Goal: Register for event/course

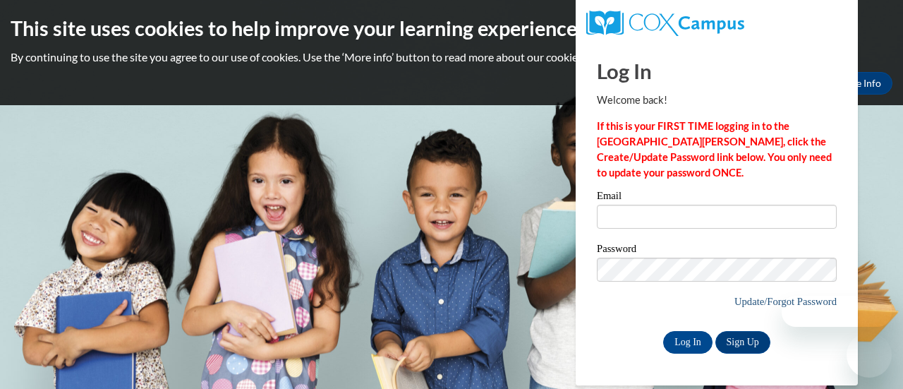
click at [778, 297] on div at bounding box center [820, 311] width 144 height 31
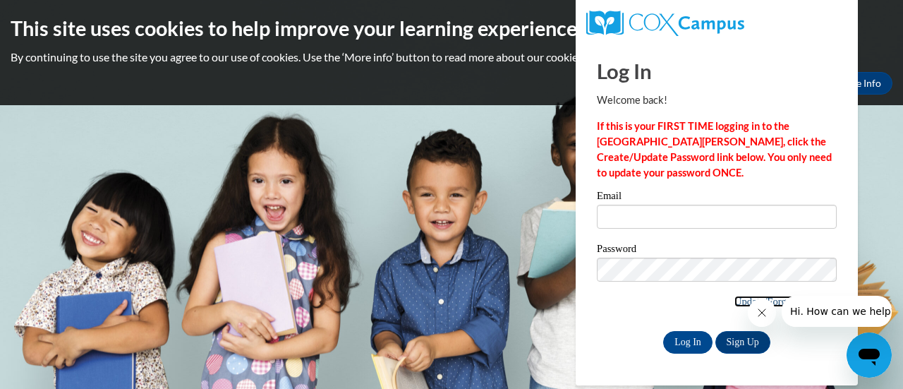
click at [735, 301] on link "Update/Forgot Password" at bounding box center [786, 301] width 102 height 11
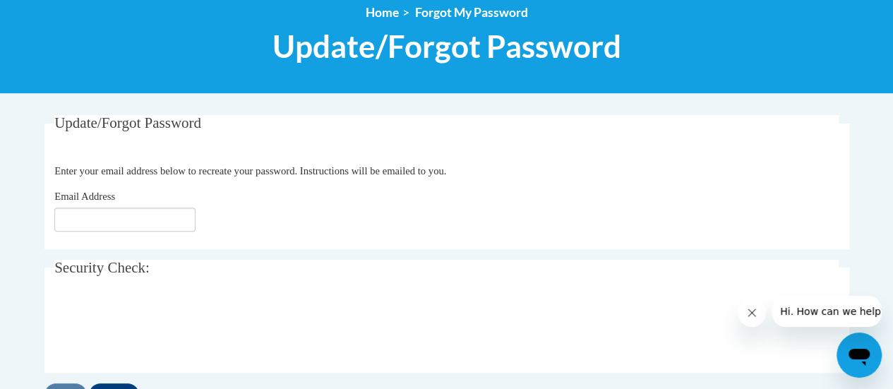
scroll to position [174, 0]
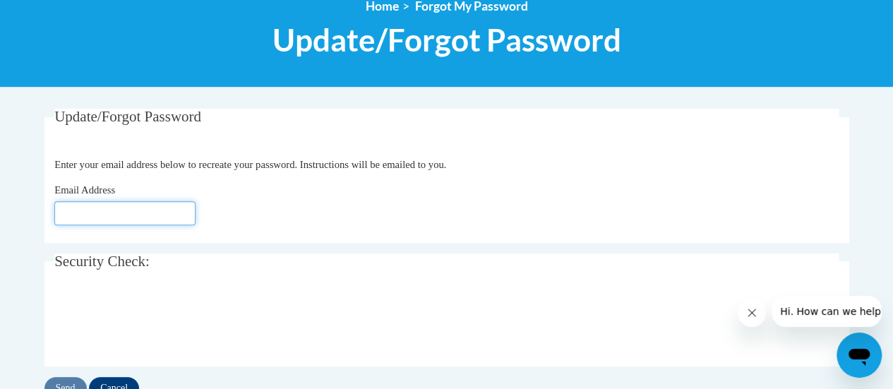
click at [100, 207] on input "Email Address" at bounding box center [124, 213] width 141 height 24
type input "[EMAIL_ADDRESS][DOMAIN_NAME]"
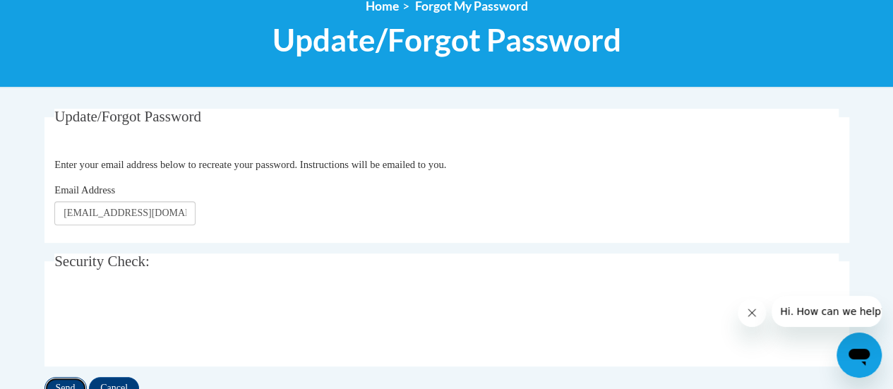
click at [67, 377] on input "Send" at bounding box center [65, 388] width 42 height 23
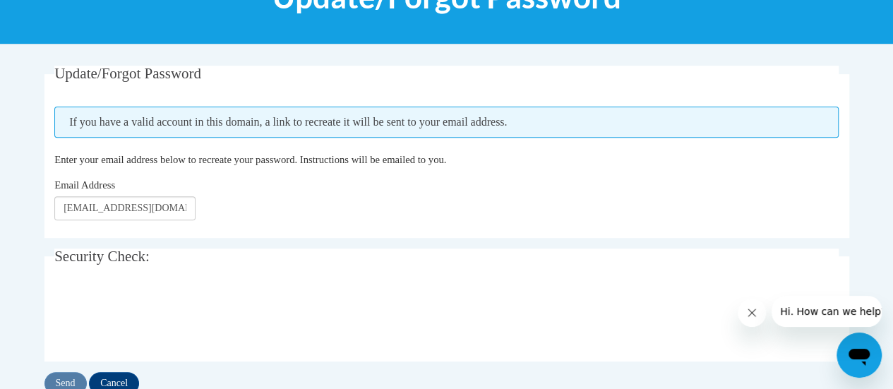
scroll to position [216, 0]
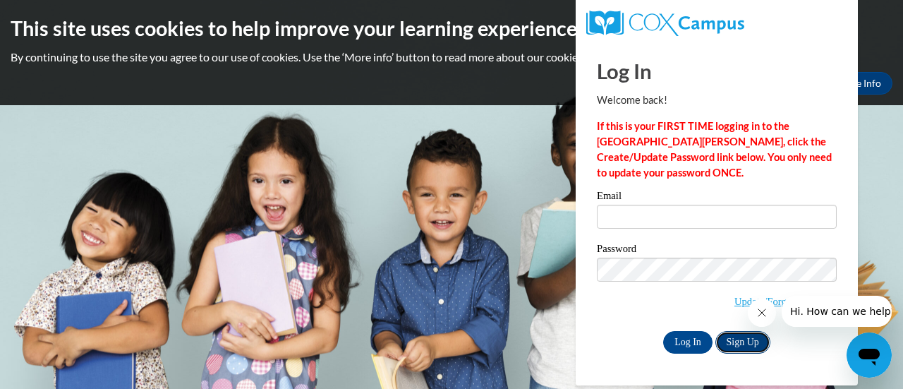
click at [752, 335] on link "Sign Up" at bounding box center [742, 342] width 55 height 23
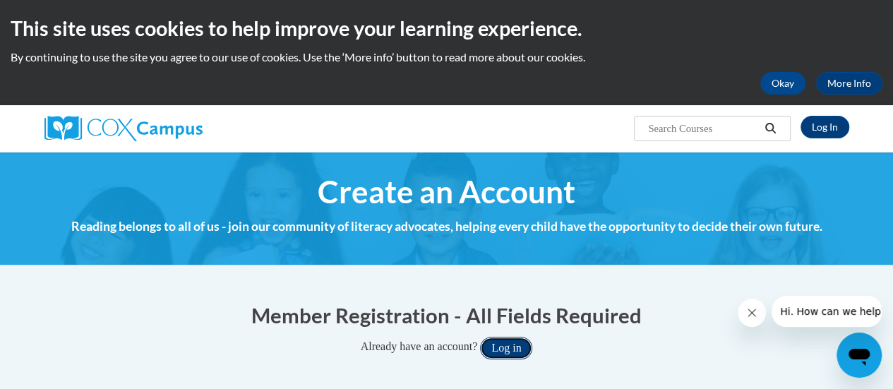
click at [509, 349] on button "Log in" at bounding box center [506, 348] width 52 height 23
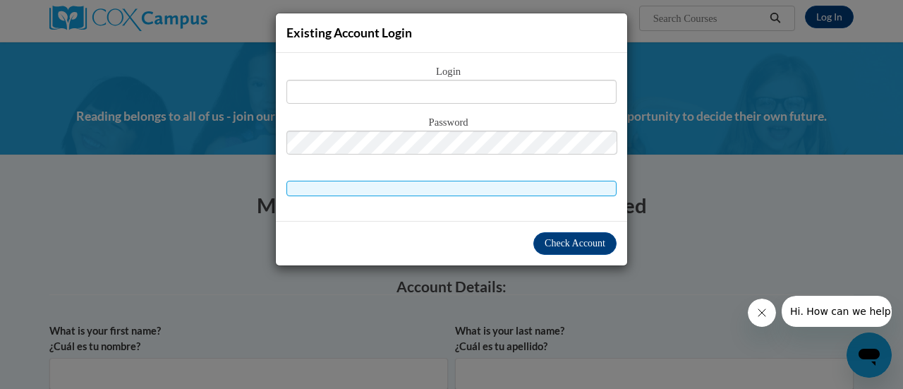
click at [717, 241] on div "Existing Account Login Login Password" at bounding box center [451, 194] width 903 height 389
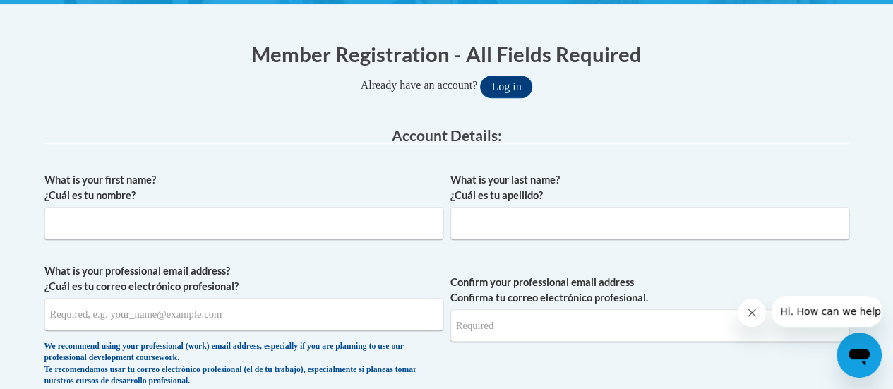
scroll to position [259, 0]
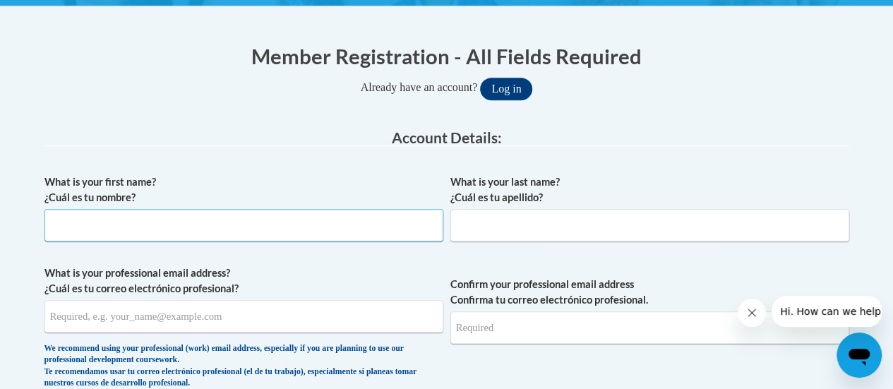
click at [364, 219] on input "What is your first name? ¿Cuál es tu nombre?" at bounding box center [243, 225] width 399 height 32
type input "miesha"
click at [509, 226] on input "What is your last name? ¿Cuál es tu apellido?" at bounding box center [649, 225] width 399 height 32
type input "favors"
click at [248, 321] on input "What is your professional email address? ¿Cuál es tu correo electrónico profesi…" at bounding box center [243, 316] width 399 height 32
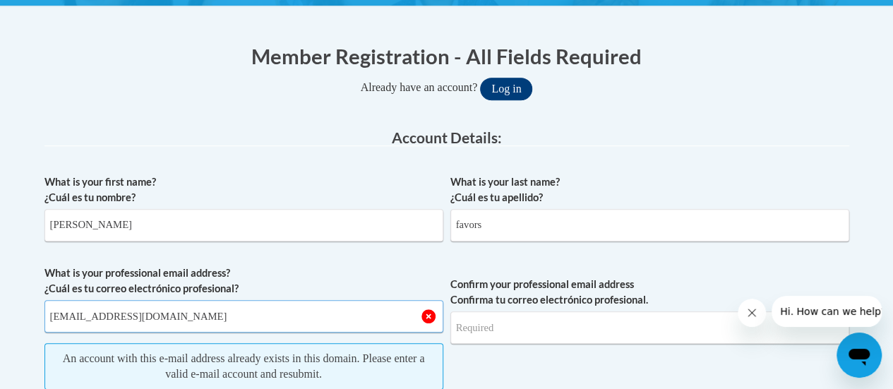
type input "miesha_favors1294@yahoo.com"
click at [502, 84] on button "Log in" at bounding box center [506, 89] width 52 height 23
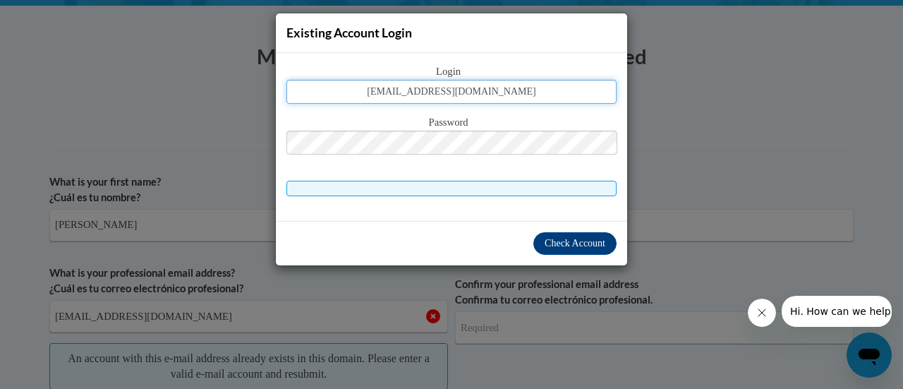
type input "miesha_favors1294@yahoo.com"
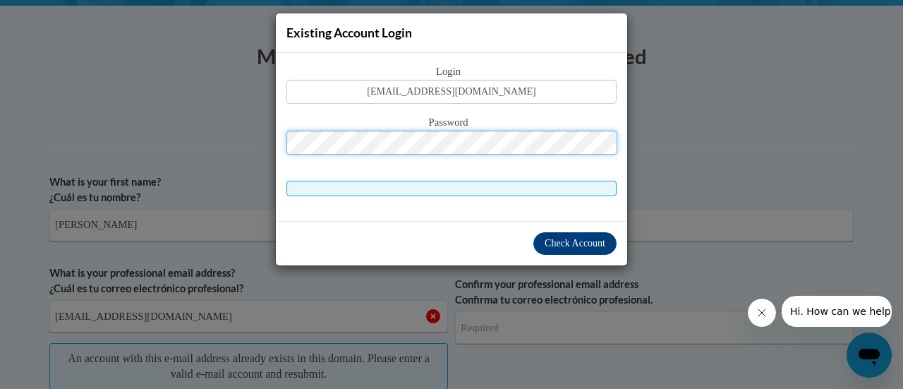
click at [485, 78] on button "Log in" at bounding box center [511, 89] width 52 height 23
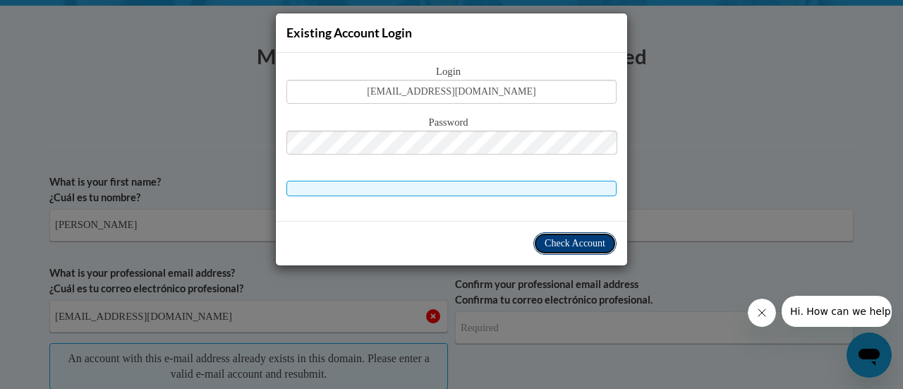
click at [557, 242] on span "Check Account" at bounding box center [575, 243] width 61 height 11
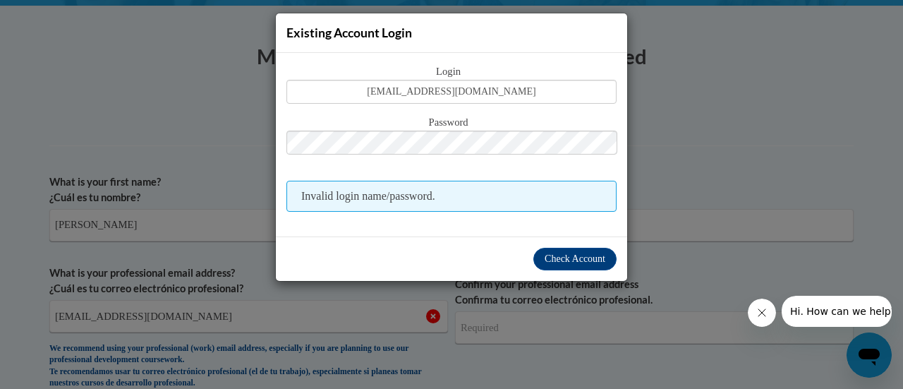
click at [768, 313] on button "Close message from company" at bounding box center [761, 312] width 28 height 28
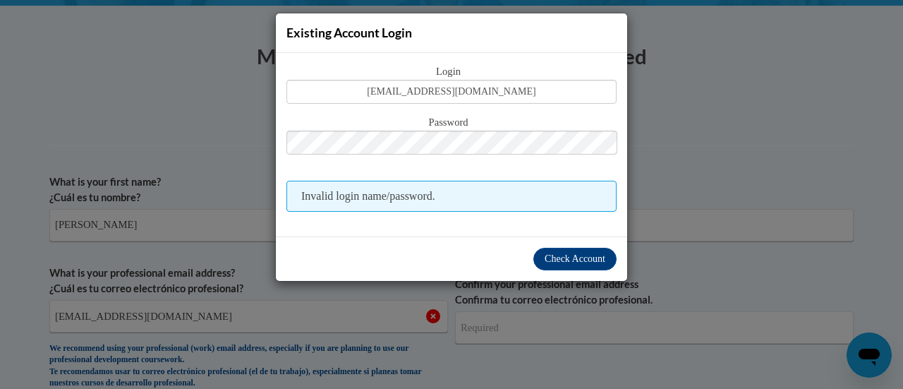
click at [680, 139] on div "Existing Account Login Login miesha_favors1294@yahoo.com Password Invalid login…" at bounding box center [451, 194] width 903 height 389
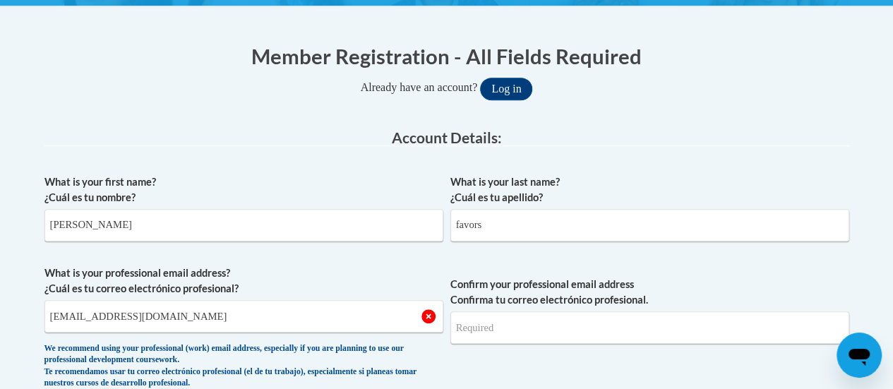
scroll to position [0, 0]
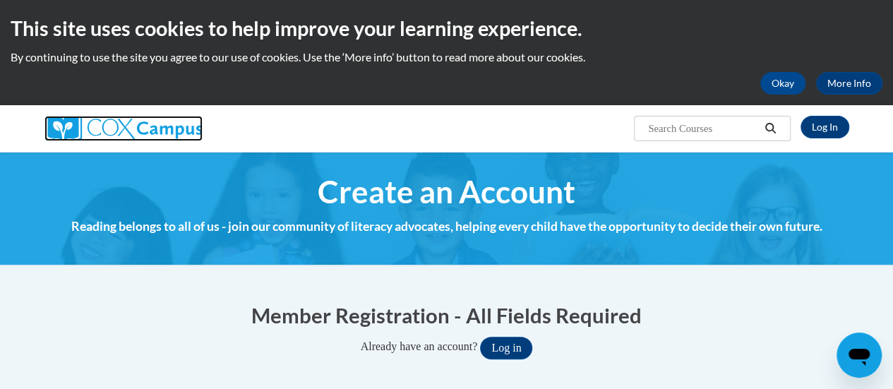
click at [103, 131] on img at bounding box center [123, 128] width 158 height 25
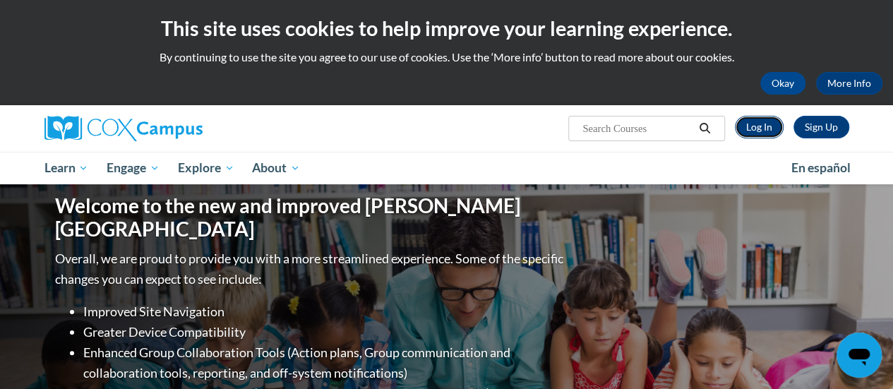
click at [755, 133] on link "Log In" at bounding box center [759, 127] width 49 height 23
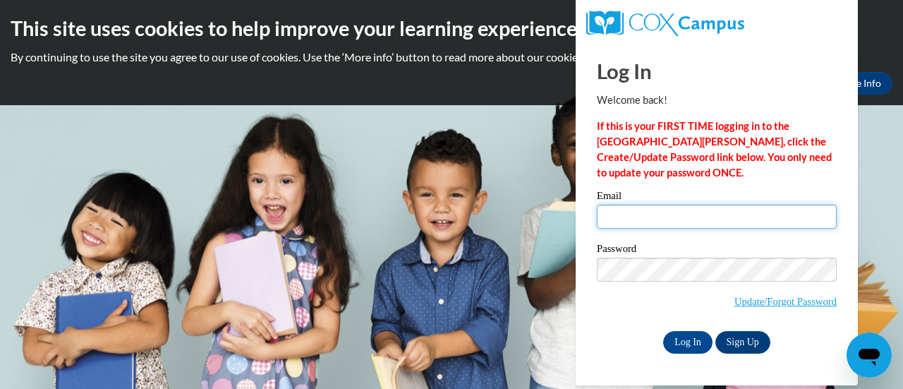
click at [627, 219] on input "Email" at bounding box center [717, 217] width 240 height 24
type input "miesha_favors1294@yahoo.com"
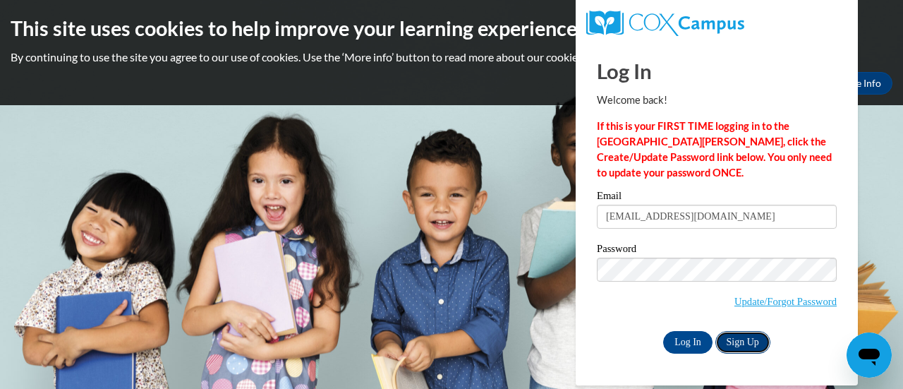
click at [749, 333] on link "Sign Up" at bounding box center [742, 342] width 55 height 23
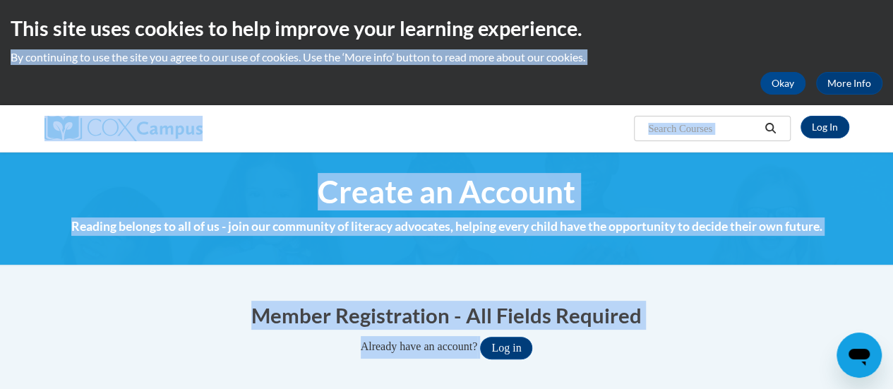
click at [885, 0] on html "This site uses cookies to help improve your learning experience. By continuing …" at bounding box center [446, 194] width 893 height 389
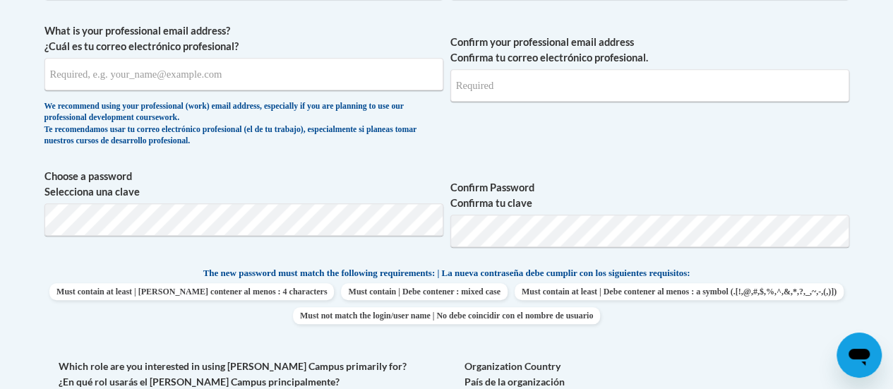
scroll to position [446, 0]
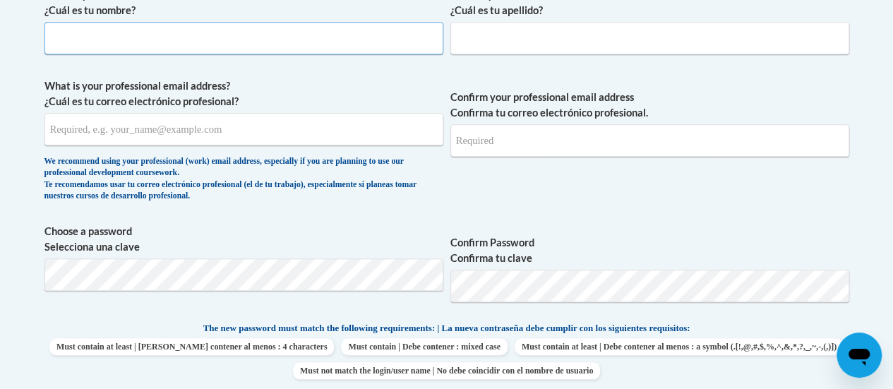
click at [165, 31] on input "What is your first name? ¿Cuál es tu nombre?" at bounding box center [243, 38] width 399 height 32
type input "miesha"
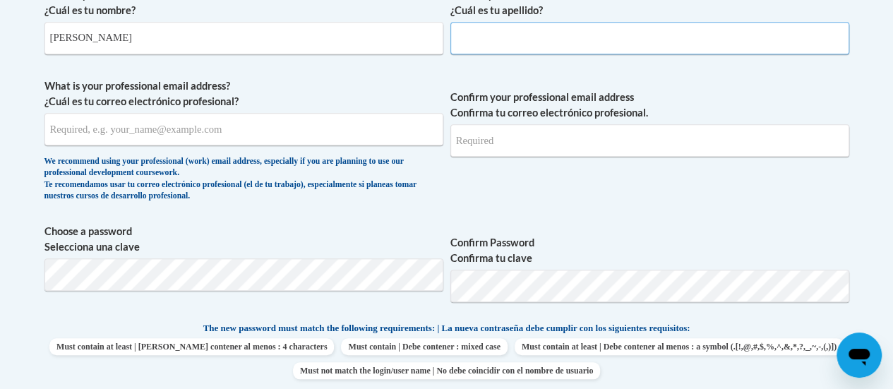
click at [502, 31] on input "What is your last name? ¿Cuál es tu apellido?" at bounding box center [649, 38] width 399 height 32
type input "favors"
click at [374, 128] on input "What is your professional email address? ¿Cuál es tu correo electrónico profesi…" at bounding box center [243, 129] width 399 height 32
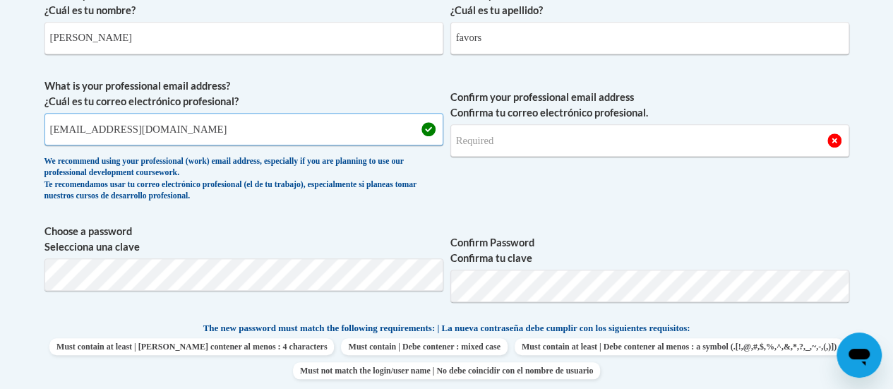
type input "mfavors@phoebehealth.com"
click at [481, 140] on input "Confirm your professional email address Confirma tu correo electrónico profesio…" at bounding box center [649, 140] width 399 height 32
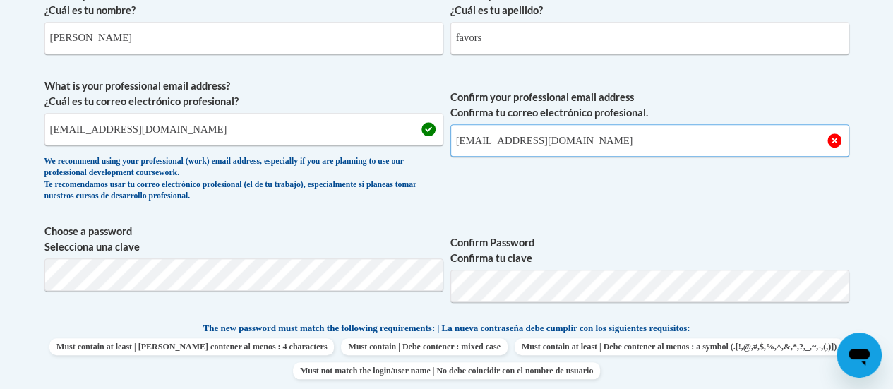
type input "mfavors@phoebehealth.com"
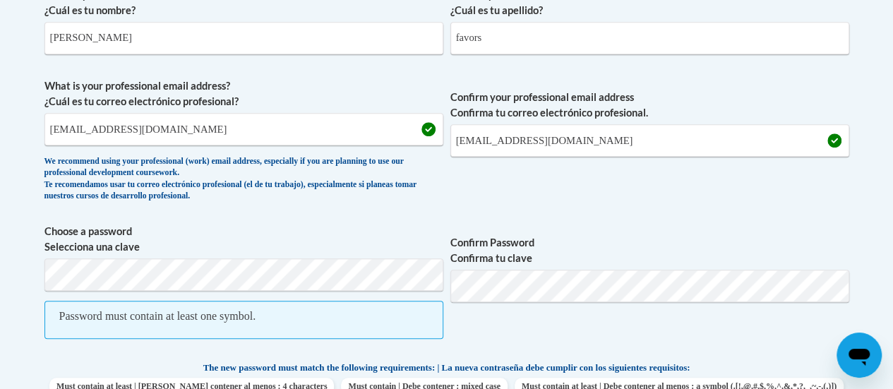
click at [195, 295] on span "Choose a password Selecciona una clave Password must contain at least one symbo…" at bounding box center [243, 289] width 399 height 130
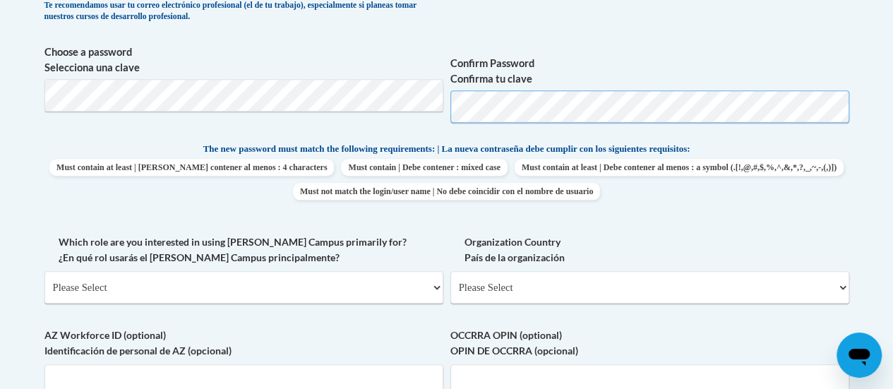
scroll to position [632, 0]
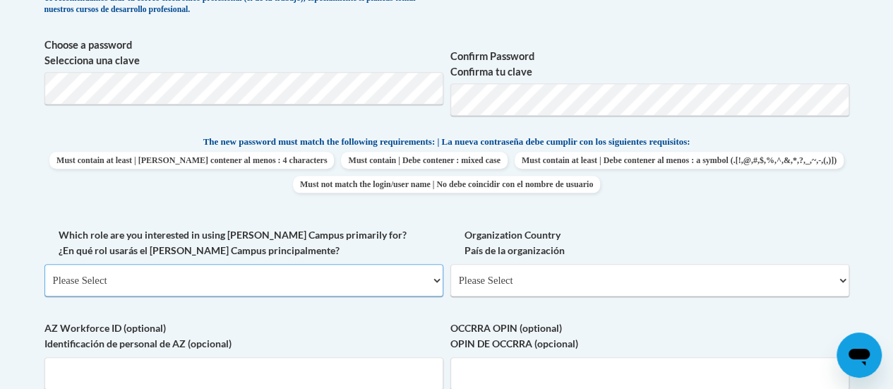
click at [288, 284] on select "Please Select College/University | Colegio/Universidad Community/Nonprofit Part…" at bounding box center [243, 280] width 399 height 32
select select "fbf2d438-af2f-41f8-98f1-81c410e29de3"
click at [44, 264] on select "Please Select College/University | Colegio/Universidad Community/Nonprofit Part…" at bounding box center [243, 280] width 399 height 32
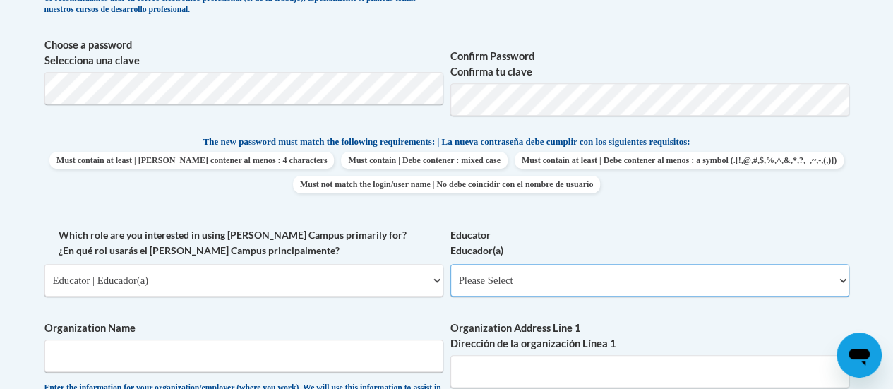
click at [483, 279] on select "Please Select Early Learning/Daycare Teacher/Family Home Care Provider | Maestr…" at bounding box center [649, 280] width 399 height 32
click at [450, 264] on select "Please Select Early Learning/Daycare Teacher/Family Home Care Provider | Maestr…" at bounding box center [649, 280] width 399 height 32
click at [574, 282] on select "Please Select Early Learning/Daycare Teacher/Family Home Care Provider | Maestr…" at bounding box center [649, 280] width 399 height 32
select select "67563ca1-16dc-4830-a7b3-94a34bed3689"
click at [450, 264] on select "Please Select Early Learning/Daycare Teacher/Family Home Care Provider | Maestr…" at bounding box center [649, 280] width 399 height 32
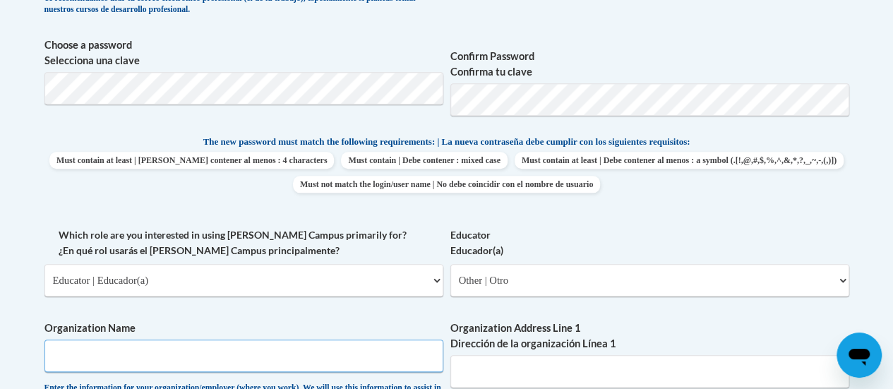
click at [303, 352] on input "Organization Name" at bounding box center [243, 355] width 399 height 32
type input "Family Tree"
click at [476, 367] on input "Organization Address Line 1 Dirección de la organización Línea 1" at bounding box center [649, 371] width 399 height 32
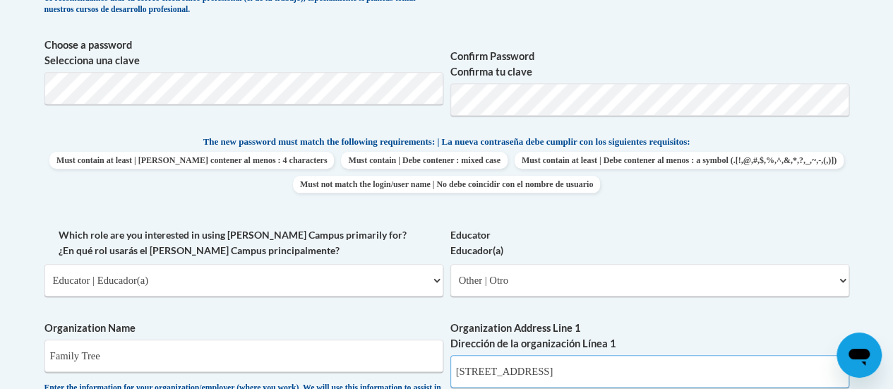
type input "309 W 4TH AVE"
drag, startPoint x: 901, startPoint y: 232, endPoint x: 861, endPoint y: 281, distance: 63.1
click at [861, 281] on body "This site uses cookies to help improve your learning experience. By continuing …" at bounding box center [446, 352] width 893 height 1968
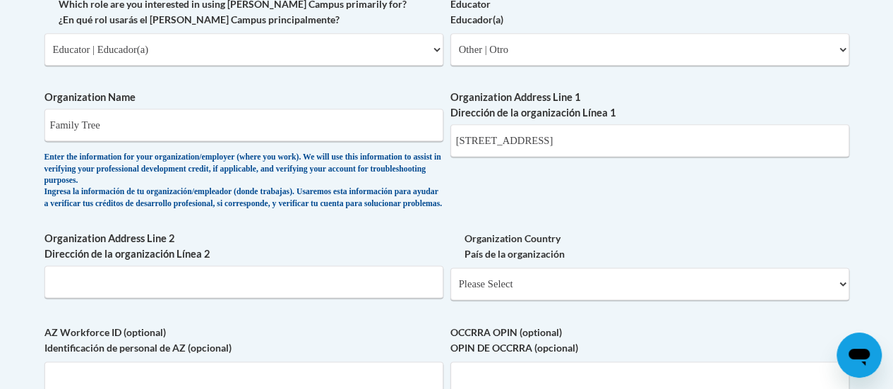
scroll to position [874, 0]
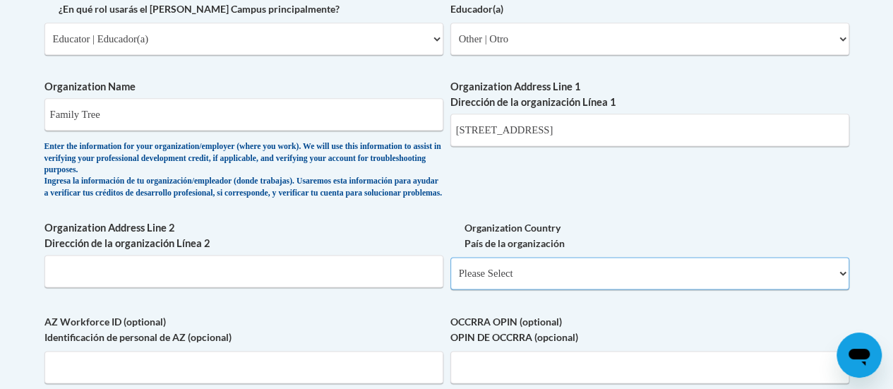
click at [655, 282] on select "Please Select United States | Estados Unidos Outside of the United States | Fue…" at bounding box center [649, 273] width 399 height 32
click at [609, 289] on select "Please Select United States | Estados Unidos Outside of the United States | Fue…" at bounding box center [649, 273] width 399 height 32
select select "ad49bcad-a171-4b2e-b99c-48b446064914"
click at [450, 268] on select "Please Select United States | Estados Unidos Outside of the United States | Fue…" at bounding box center [649, 273] width 399 height 32
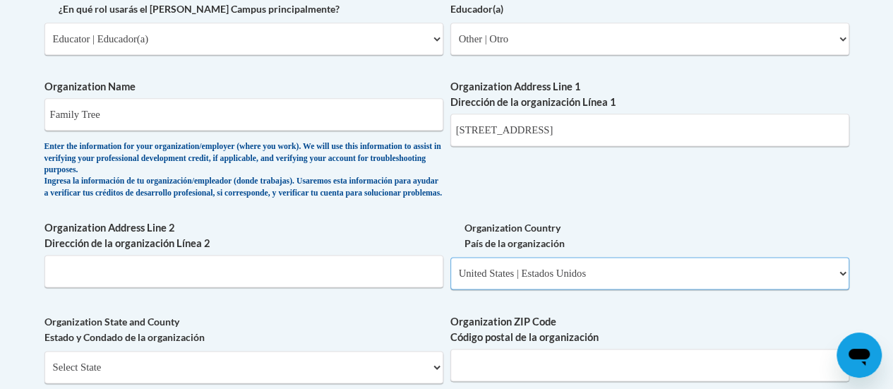
select select
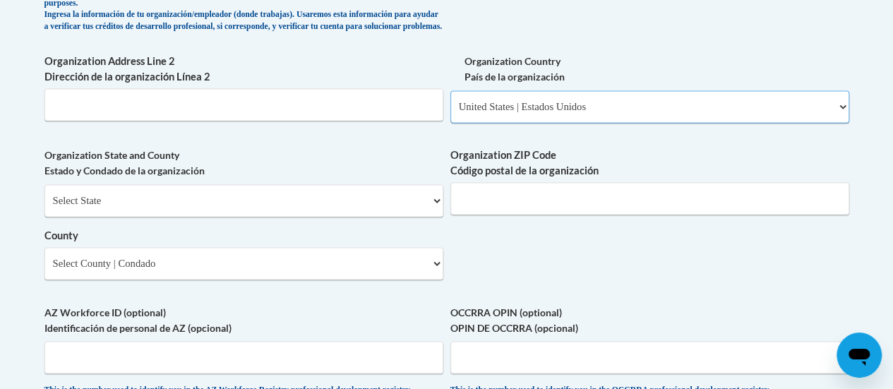
scroll to position [1087, 0]
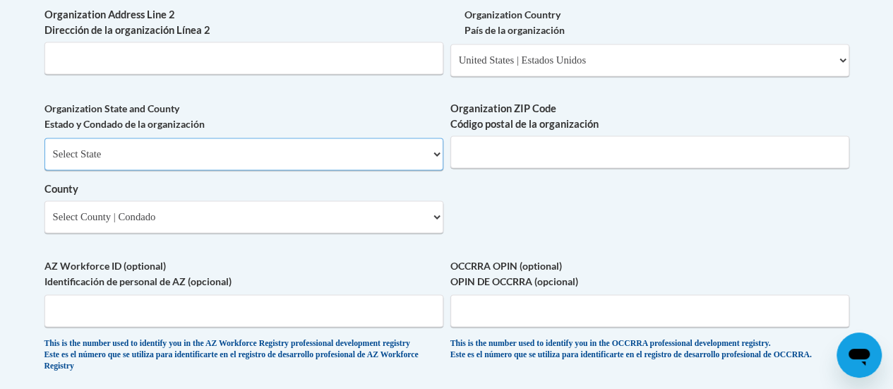
click at [303, 170] on select "Select State Alabama Alaska Arizona Arkansas California Colorado Connecticut De…" at bounding box center [243, 154] width 399 height 32
select select "Georgia"
click at [44, 148] on select "Select State Alabama Alaska Arizona Arkansas California Colorado Connecticut De…" at bounding box center [243, 154] width 399 height 32
click at [516, 159] on input "Organization ZIP Code Código postal de la organización" at bounding box center [649, 151] width 399 height 32
type input "31721"
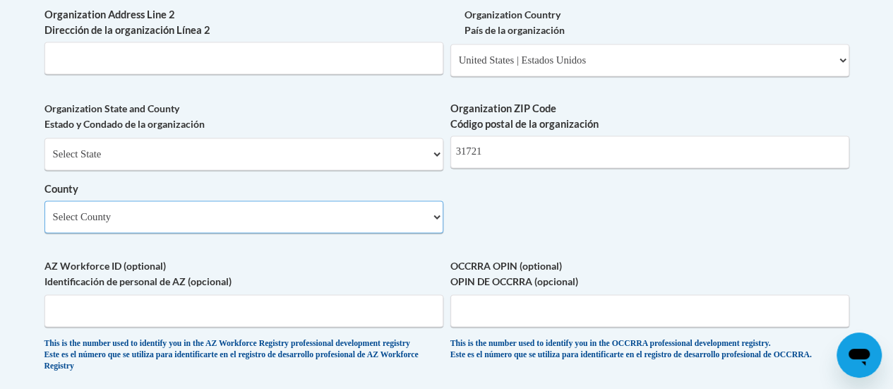
click at [358, 219] on select "Select County Appling Atkinson Bacon Baker Baldwin Banks Barrow Bartow Ben Hill…" at bounding box center [243, 216] width 399 height 32
select select "Dougherty"
click at [44, 211] on select "Select County Appling Atkinson Bacon Baker Baldwin Banks Barrow Bartow Ben Hill…" at bounding box center [243, 216] width 399 height 32
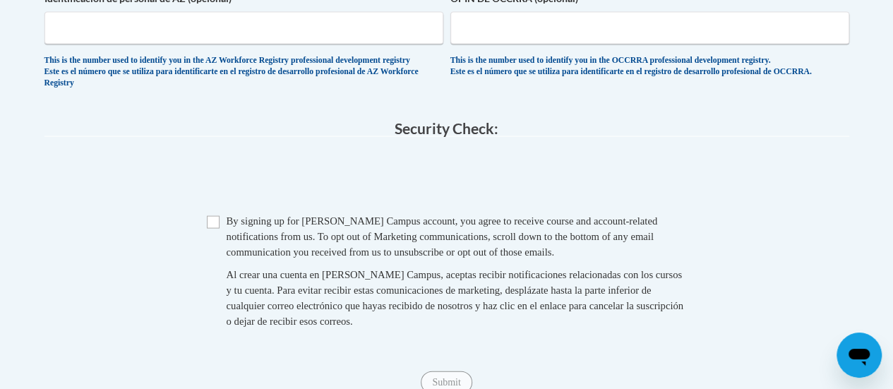
scroll to position [1372, 0]
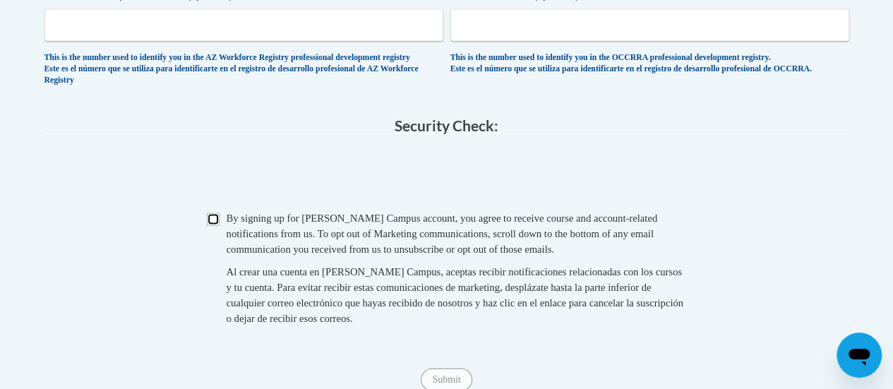
click at [209, 226] on input "Checkbox" at bounding box center [213, 219] width 13 height 13
checkbox input "true"
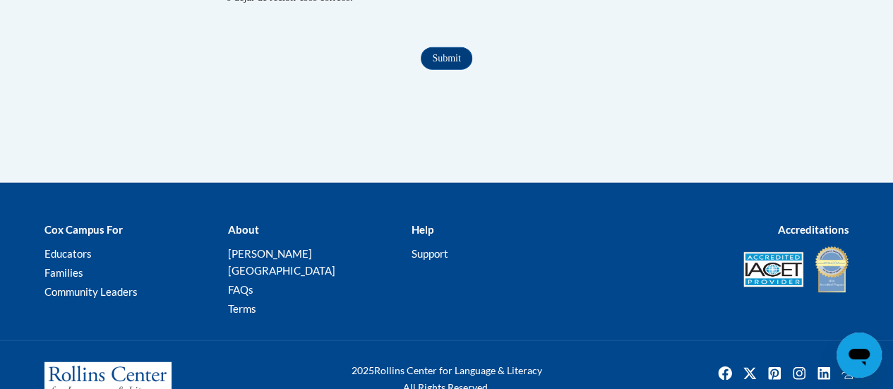
scroll to position [1691, 0]
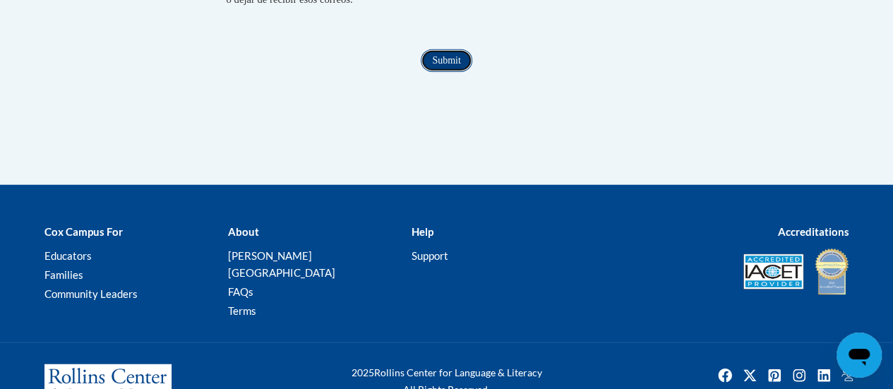
click at [462, 72] on input "Submit" at bounding box center [446, 60] width 51 height 23
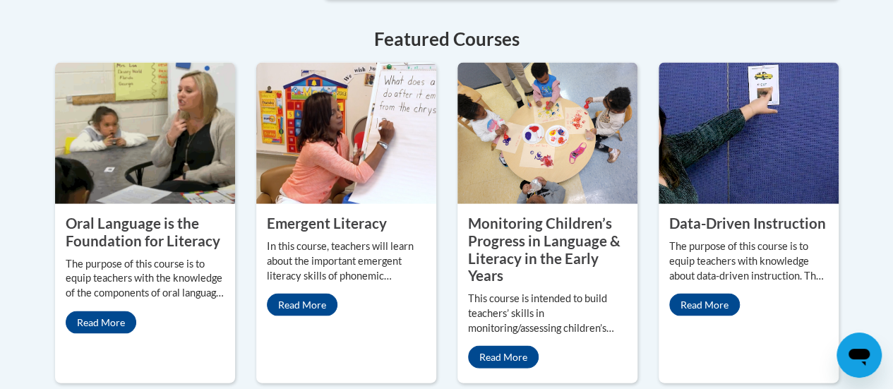
scroll to position [1304, 0]
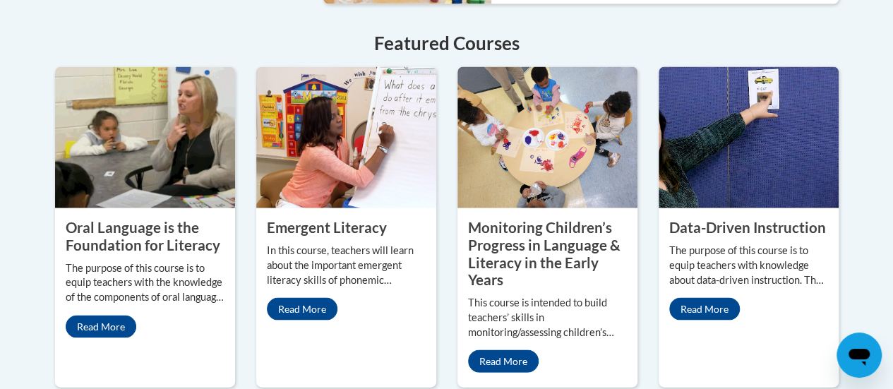
click at [508, 156] on img at bounding box center [547, 136] width 180 height 141
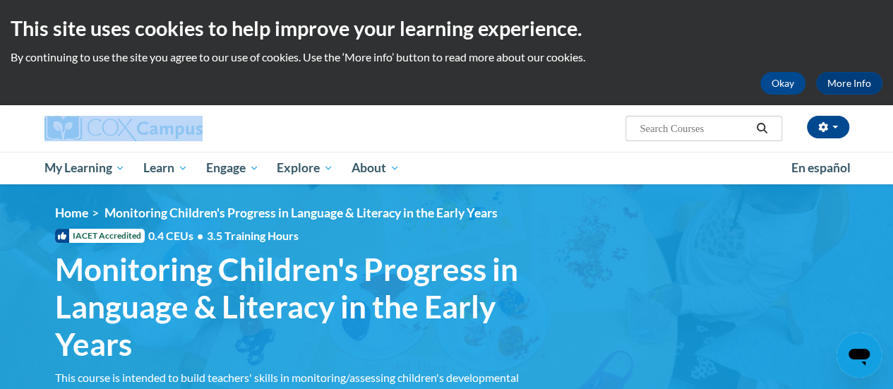
drag, startPoint x: 892, startPoint y: 90, endPoint x: 902, endPoint y: 135, distance: 46.4
click at [892, 135] on html "This site uses cookies to help improve your learning experience. By continuing …" at bounding box center [446, 194] width 893 height 389
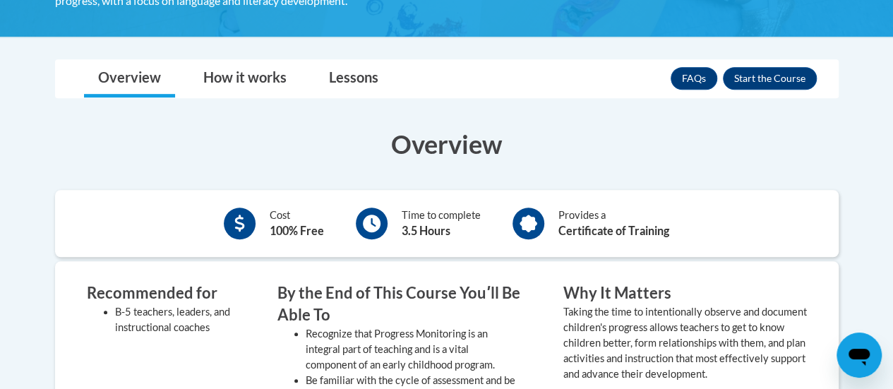
scroll to position [406, 0]
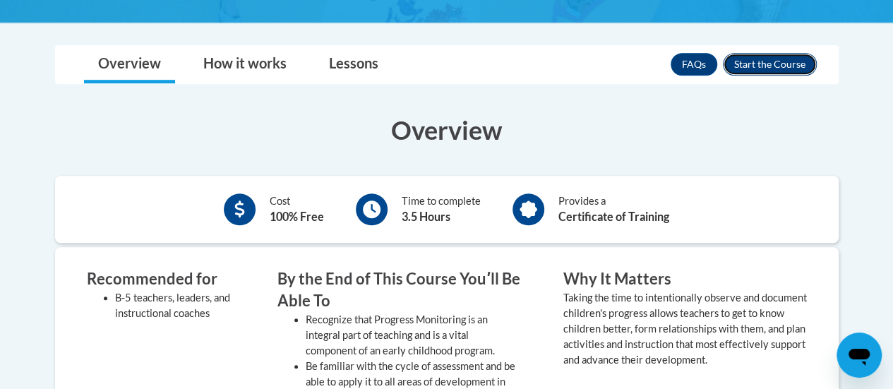
click at [770, 61] on button "Enroll" at bounding box center [770, 64] width 94 height 23
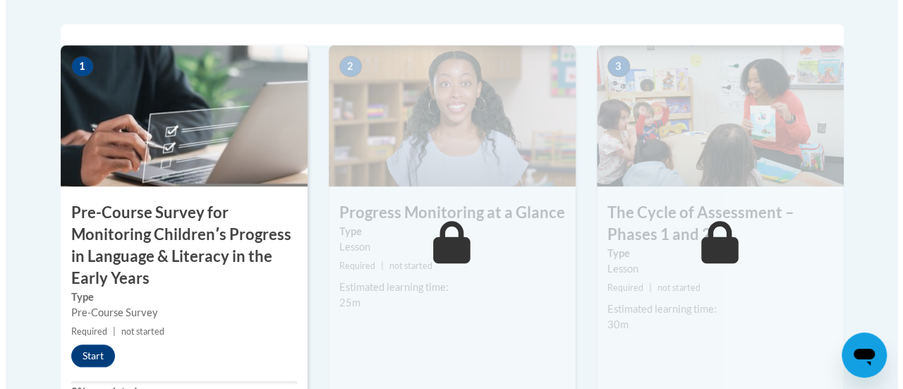
scroll to position [495, 0]
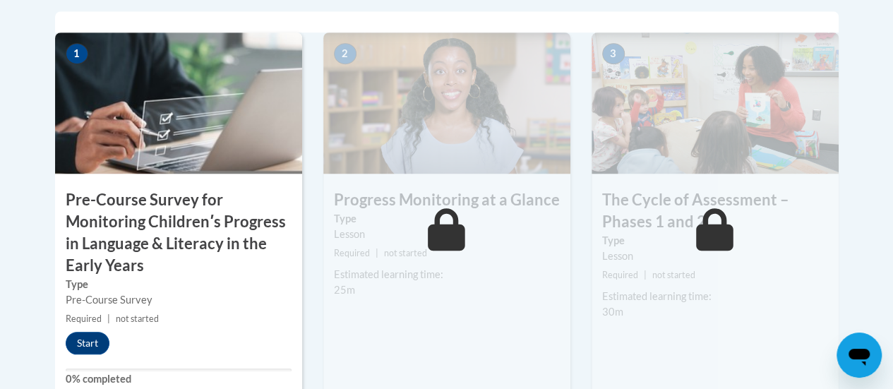
click at [134, 130] on img at bounding box center [178, 102] width 247 height 141
click at [90, 339] on button "Start" at bounding box center [88, 343] width 44 height 23
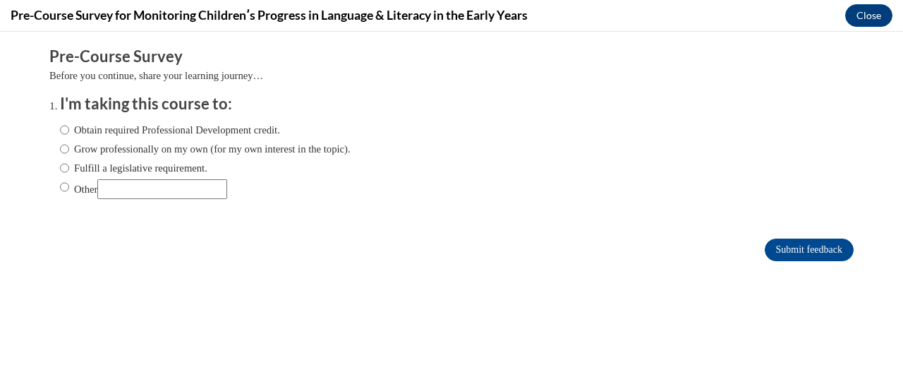
scroll to position [0, 0]
click at [188, 136] on label "Obtain required Professional Development credit." at bounding box center [170, 130] width 220 height 16
click at [69, 136] on input "Obtain required Professional Development credit." at bounding box center [64, 130] width 9 height 16
radio input "true"
click at [823, 246] on input "Submit feedback" at bounding box center [809, 249] width 89 height 23
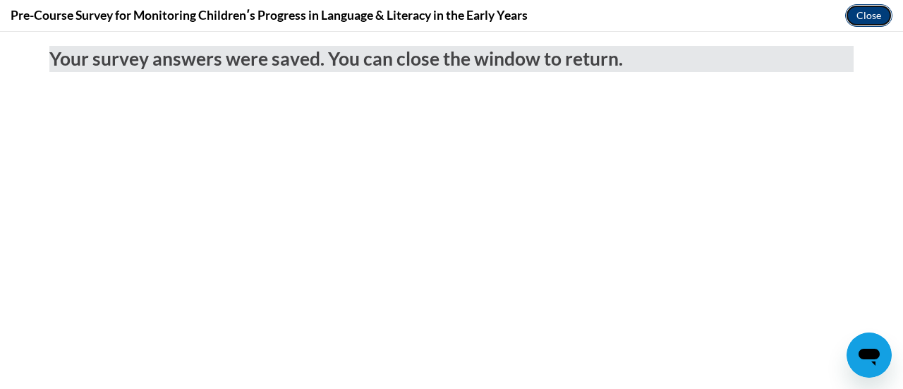
click at [856, 15] on button "Close" at bounding box center [868, 15] width 47 height 23
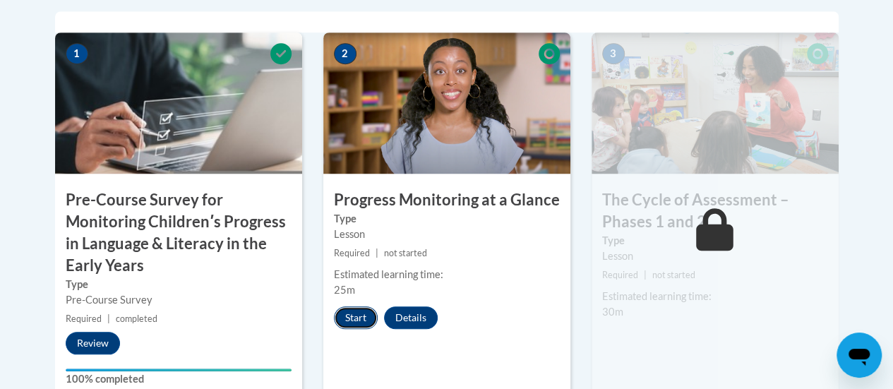
click at [363, 310] on button "Start" at bounding box center [356, 317] width 44 height 23
